Goal: Task Accomplishment & Management: Use online tool/utility

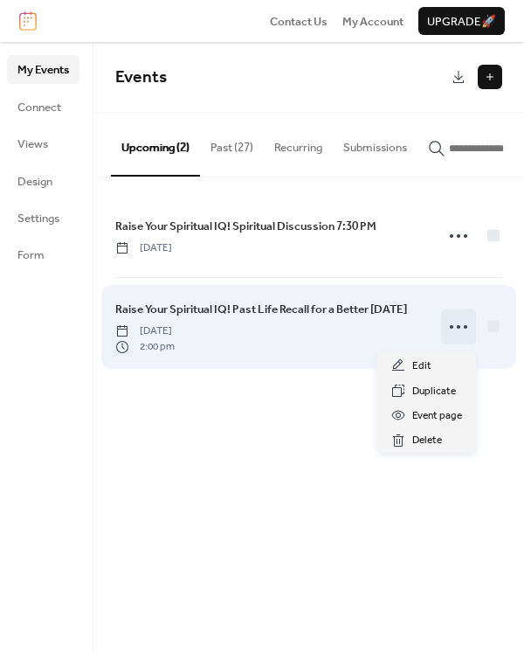
click at [465, 329] on circle at bounding box center [465, 326] width 3 height 3
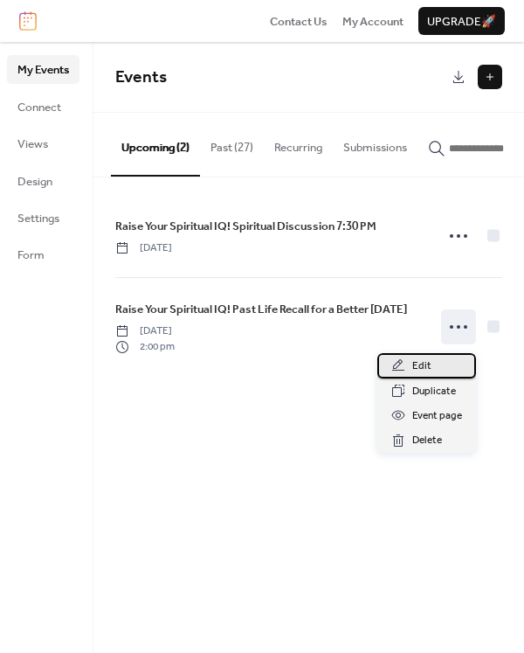
click at [426, 366] on span "Edit" at bounding box center [421, 365] width 19 height 17
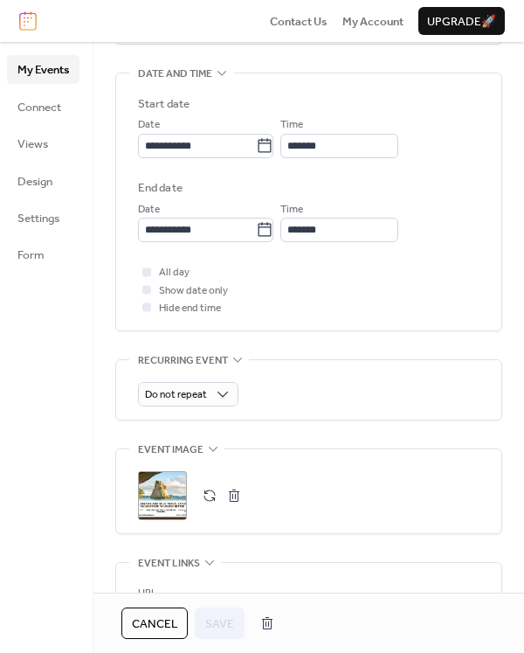
scroll to position [612, 0]
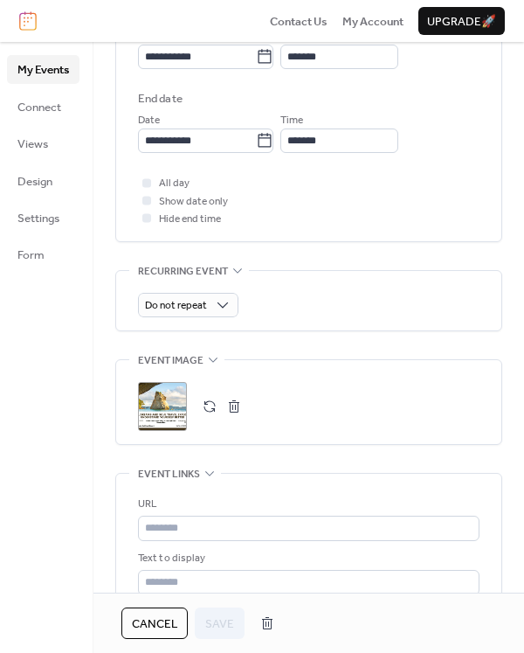
click at [233, 403] on button "button" at bounding box center [234, 406] width 24 height 24
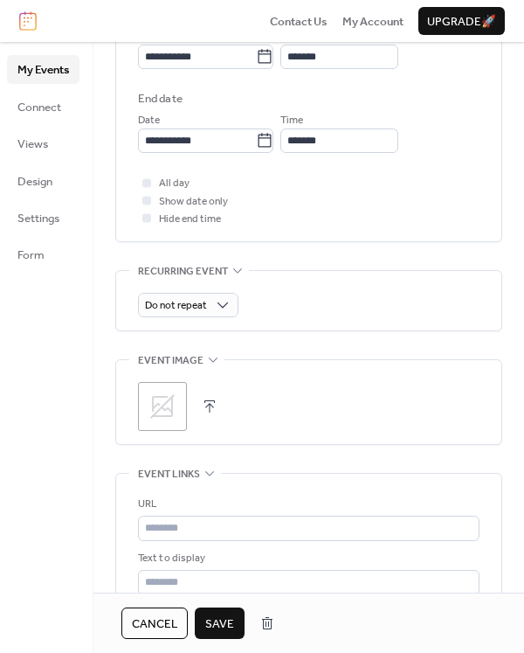
click at [200, 404] on button "button" at bounding box center [209, 406] width 24 height 24
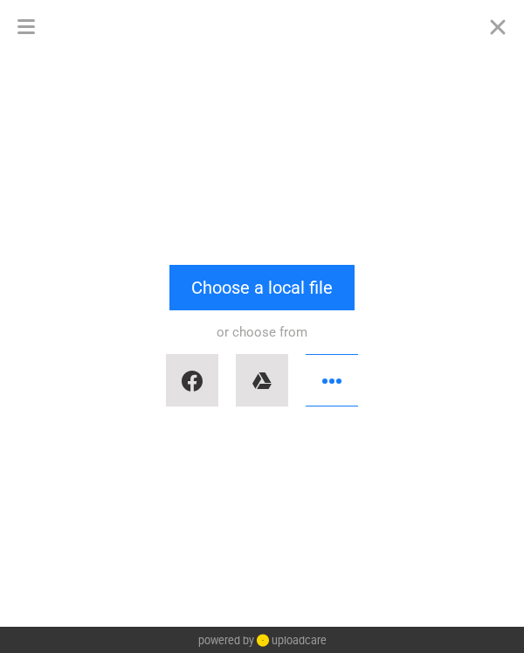
scroll to position [0, 0]
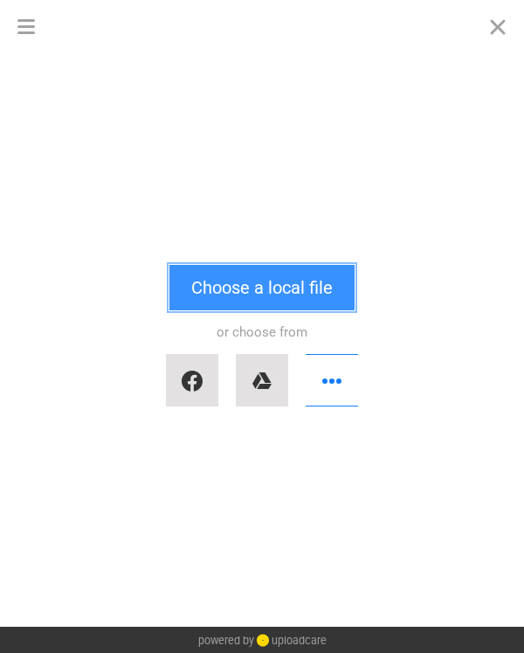
click at [239, 292] on button "Choose a local file" at bounding box center [262, 287] width 185 height 45
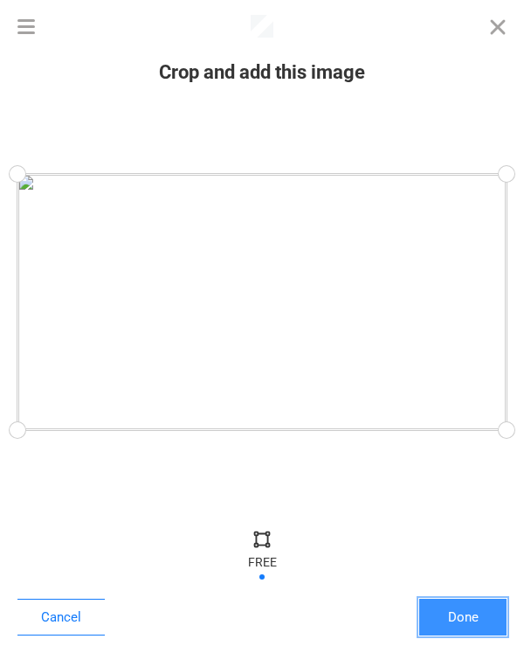
click at [488, 625] on button "Done" at bounding box center [462, 617] width 87 height 37
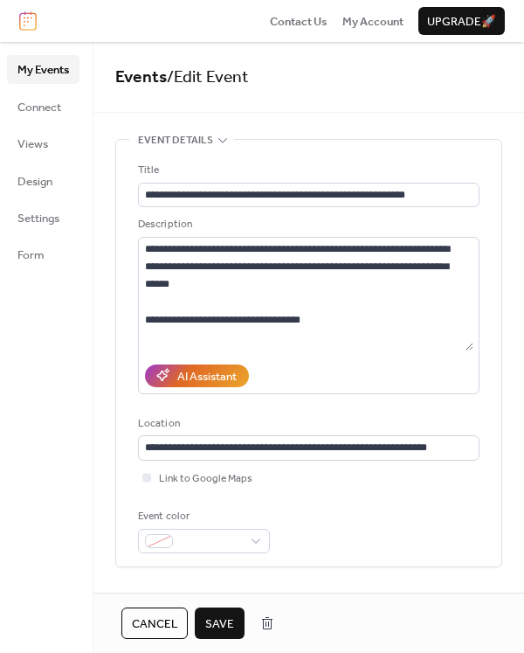
scroll to position [701, 0]
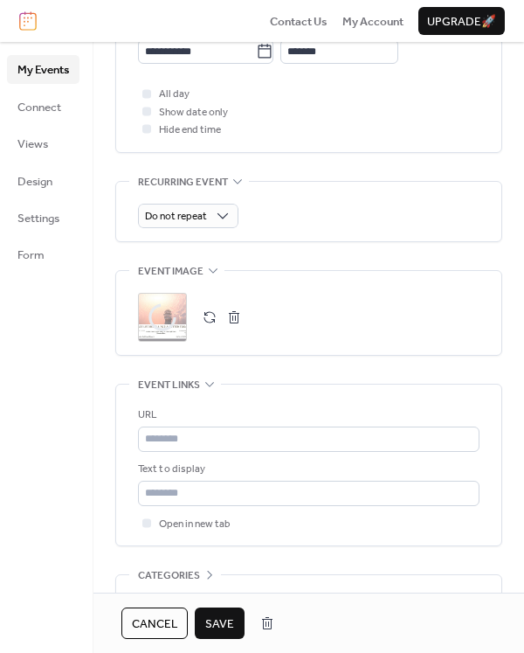
click at [219, 633] on span "Save" at bounding box center [219, 623] width 29 height 17
